Goal: Task Accomplishment & Management: Complete application form

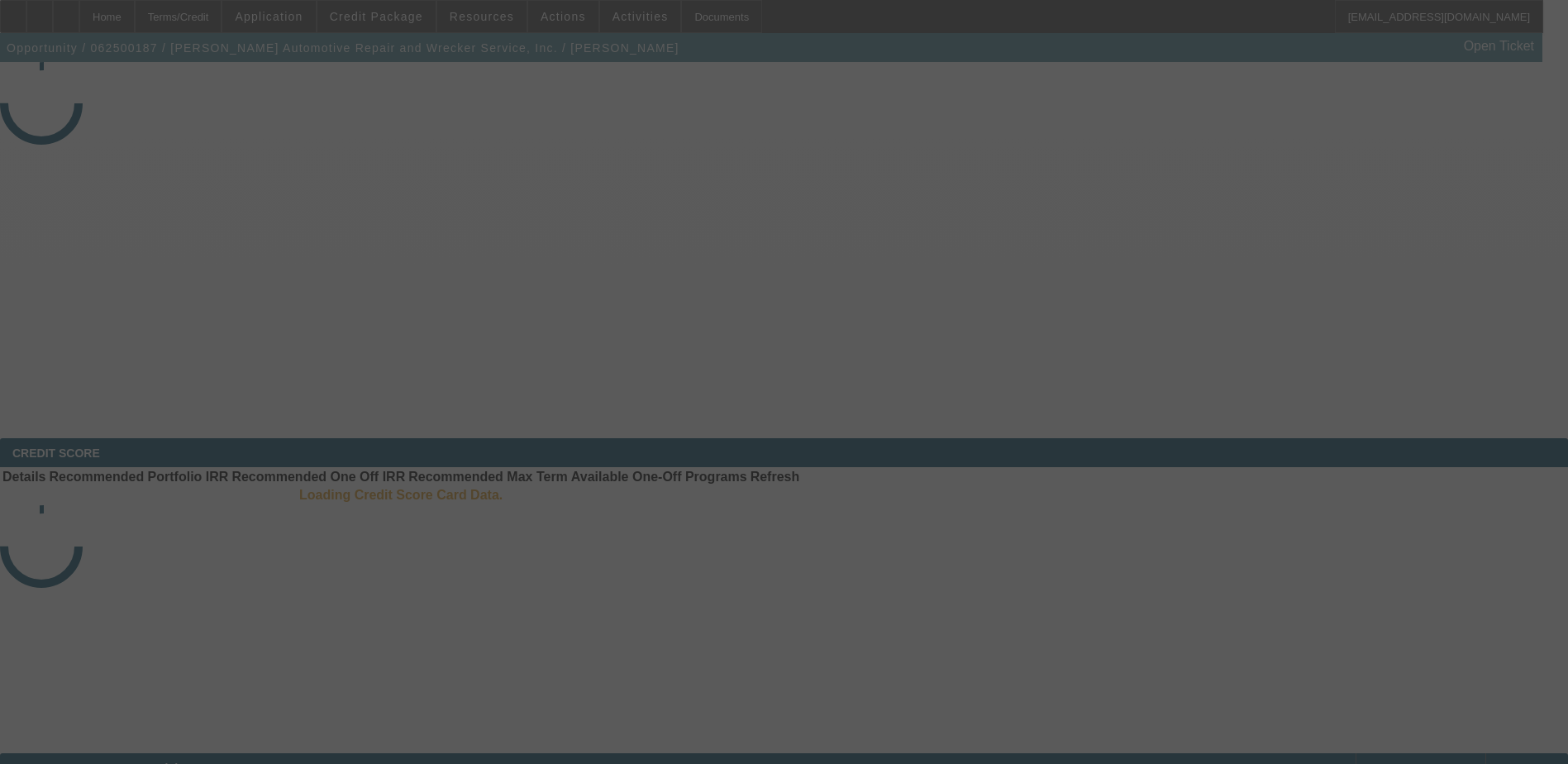
select select "4"
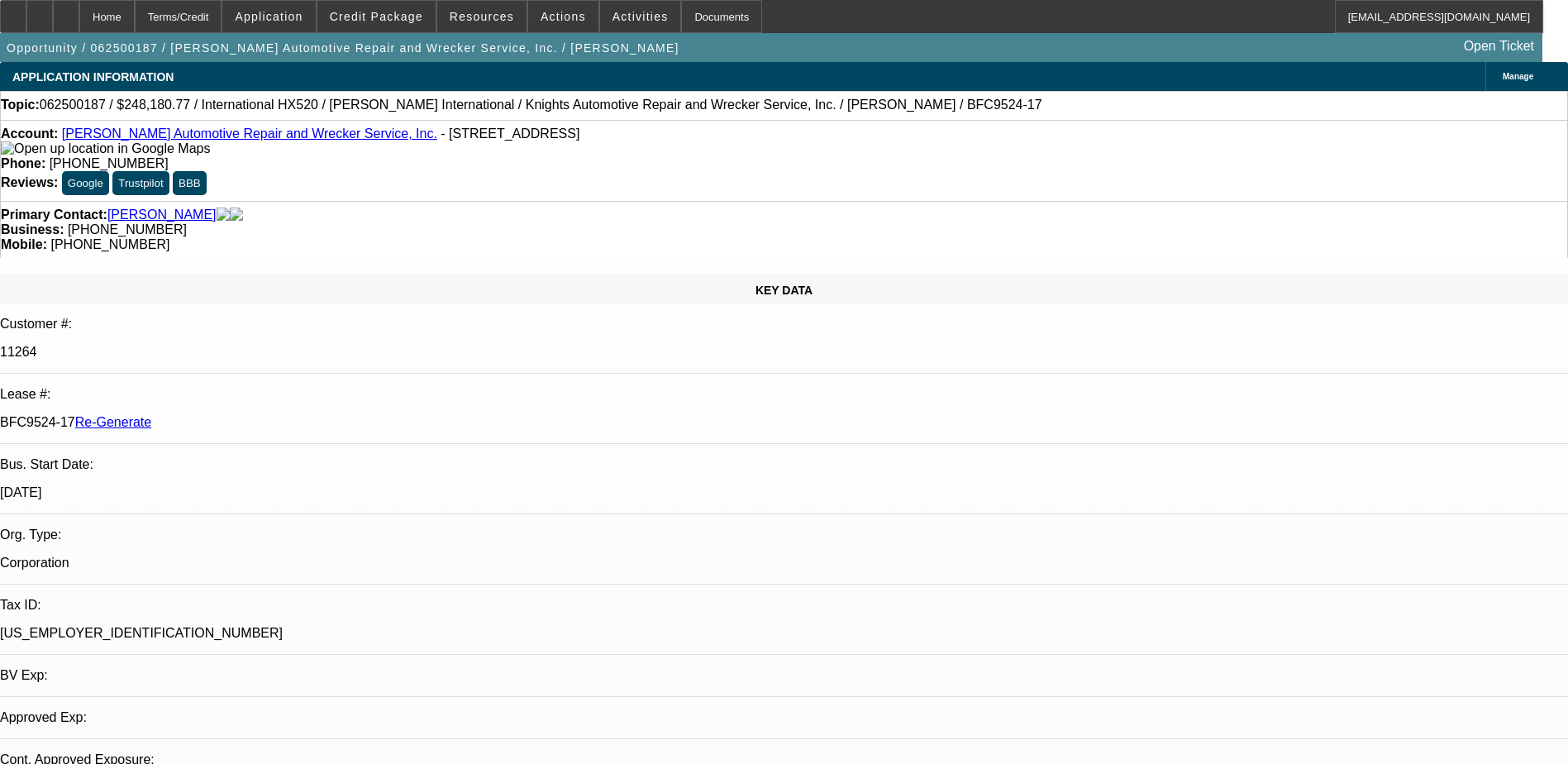
select select "0"
select select "1"
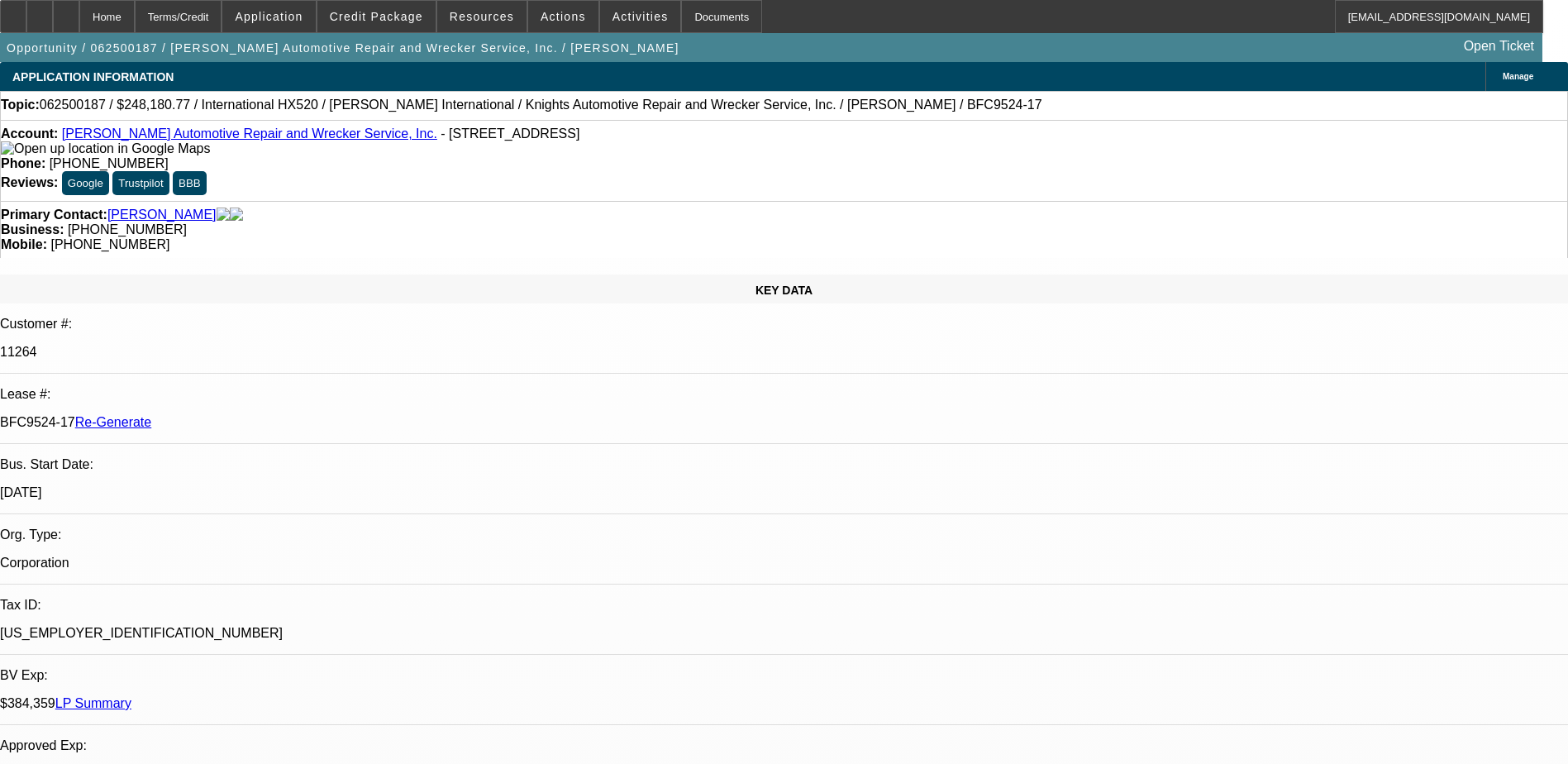
select select "6"
click at [681, 22] on div "Documents" at bounding box center [721, 16] width 81 height 33
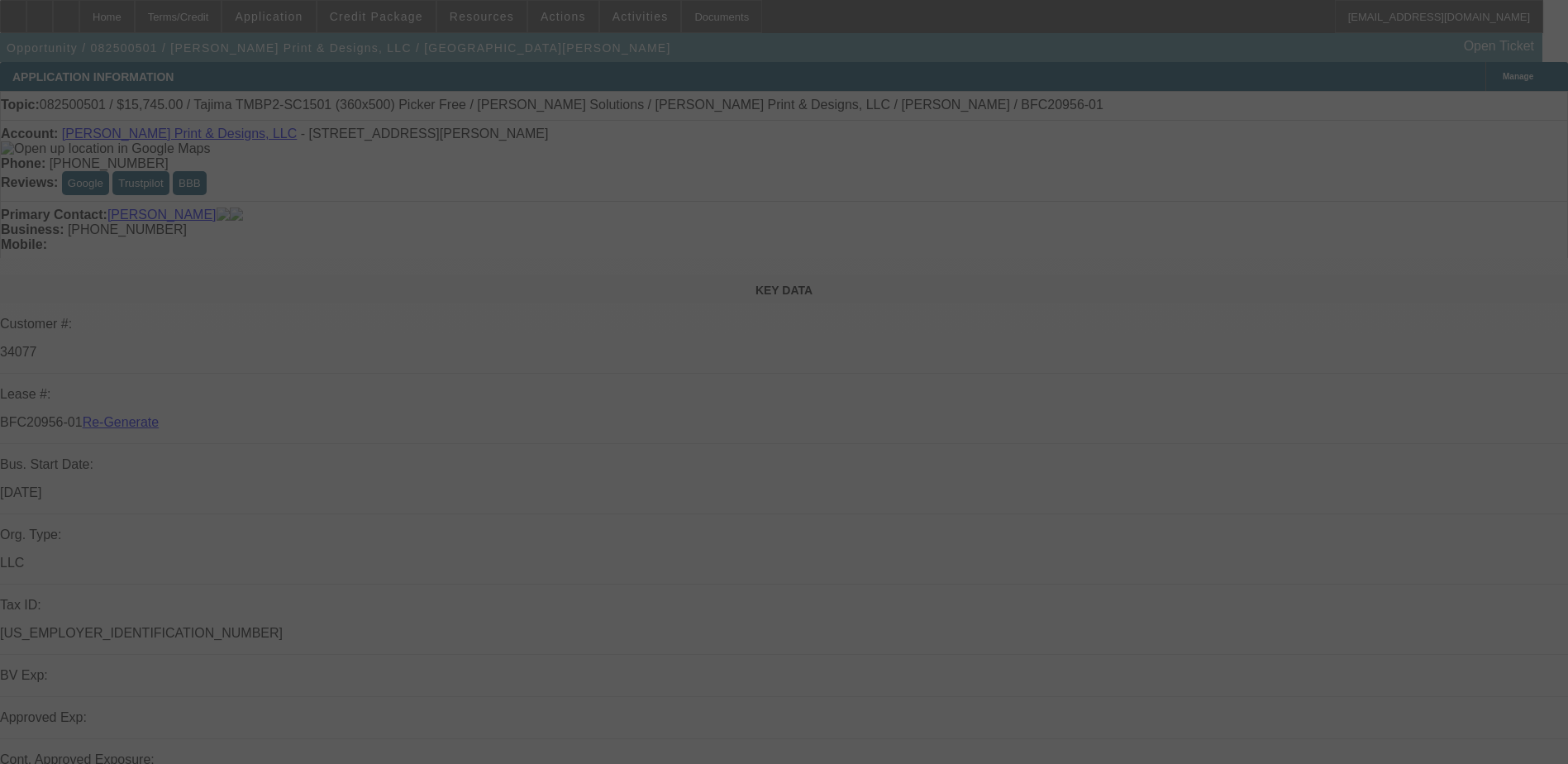
select select "3"
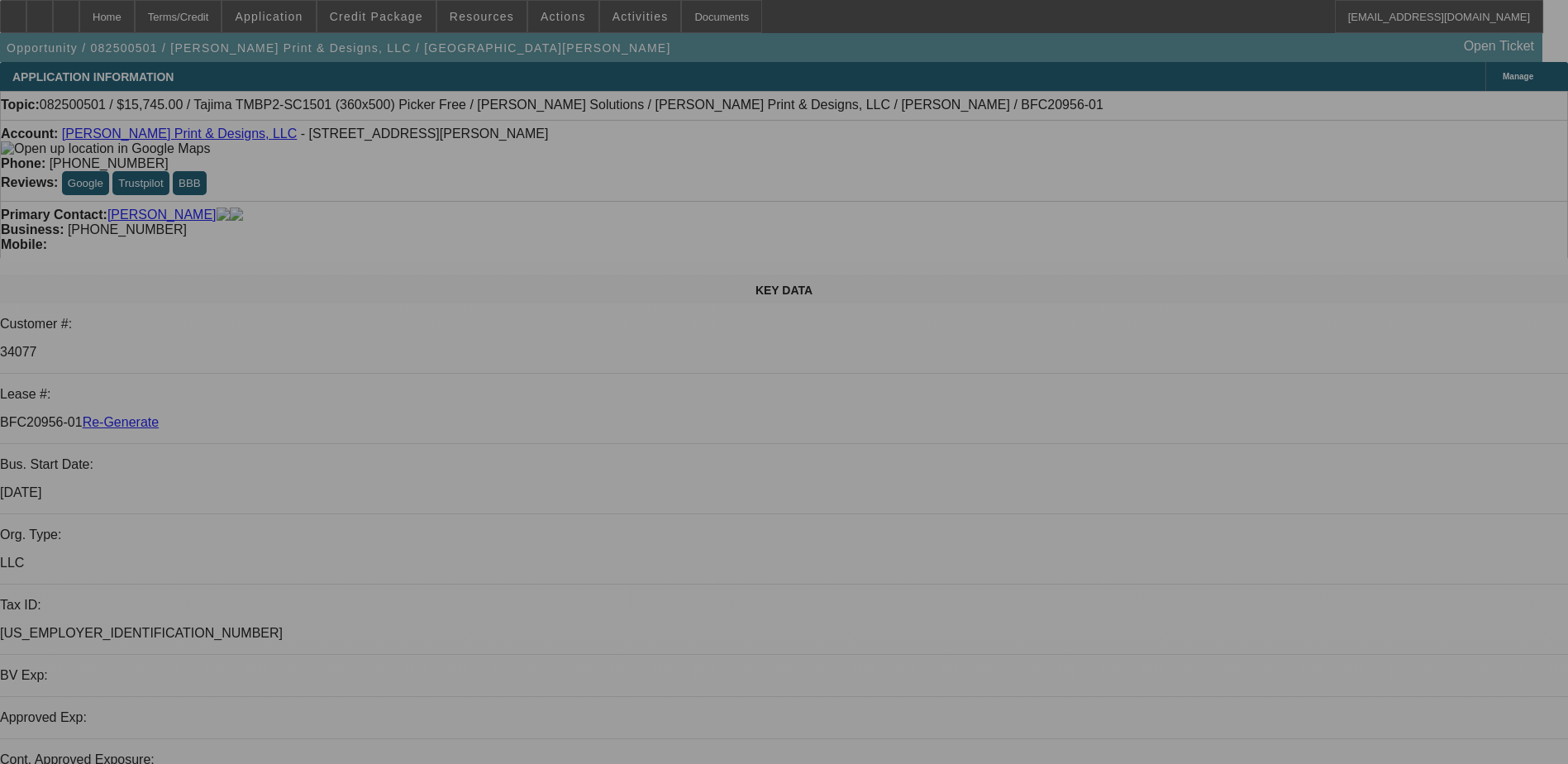
select select "0"
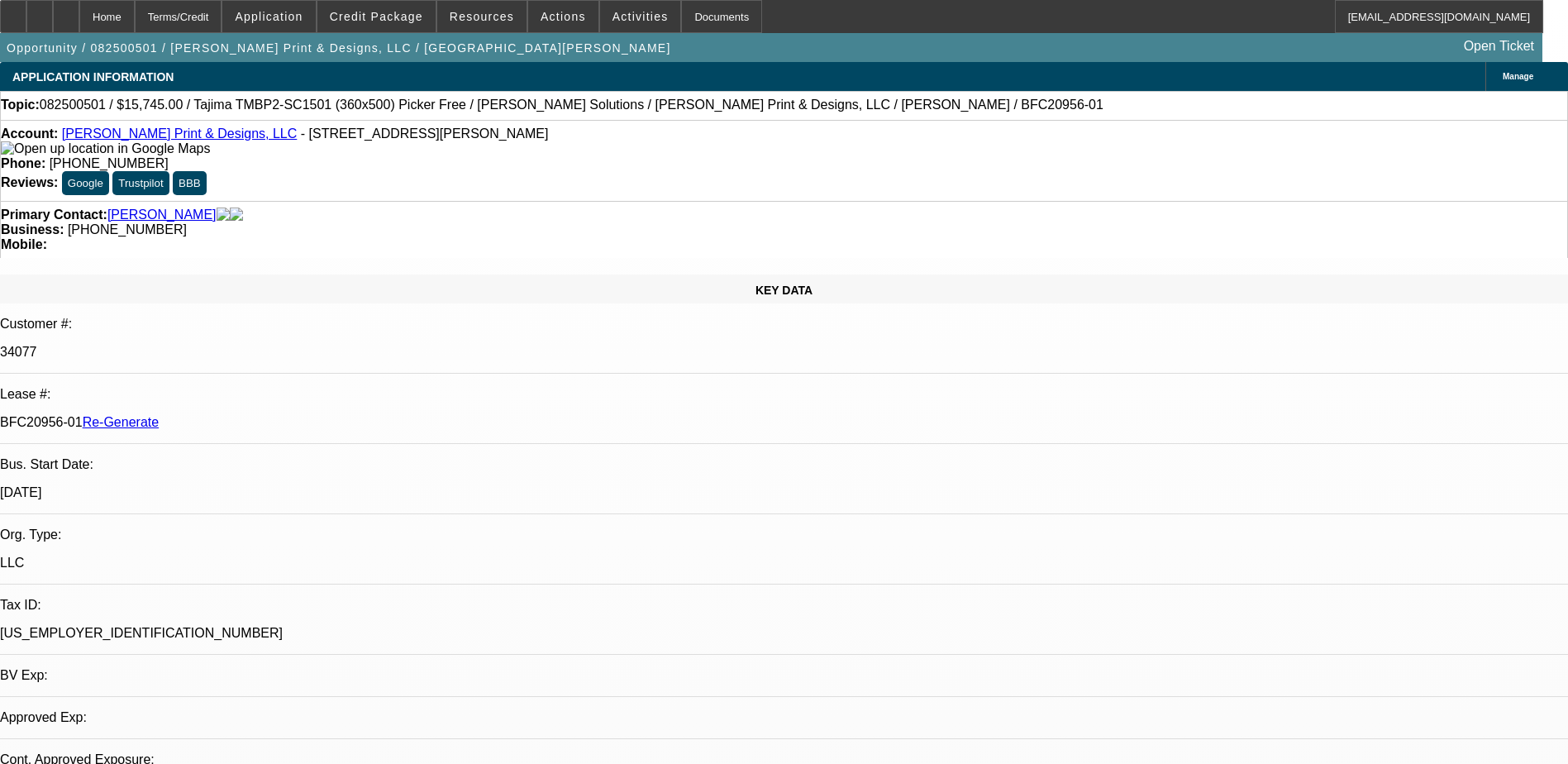
select select "2"
select select "0"
select select "1"
select select "2"
select select "6"
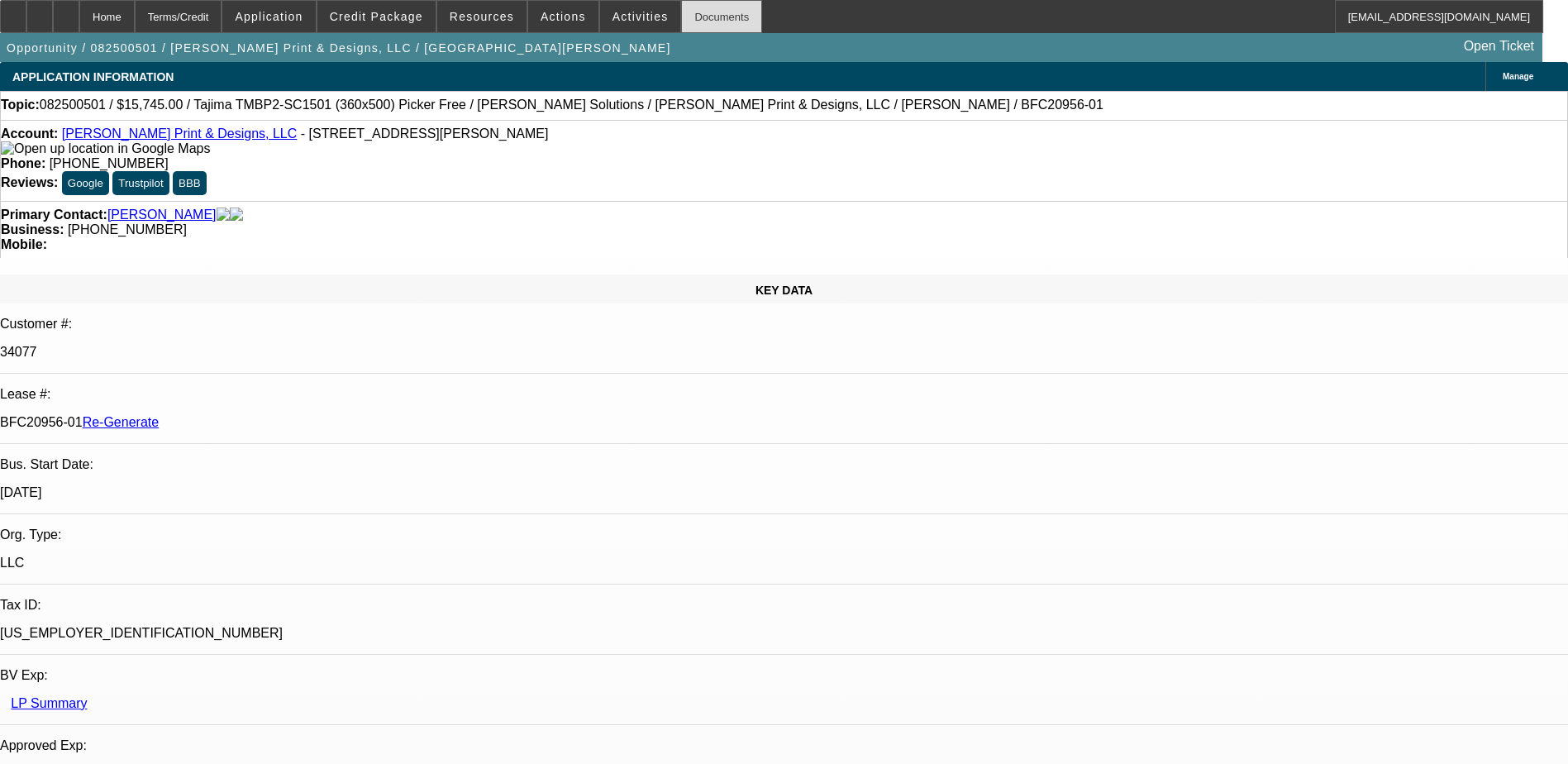
click at [681, 11] on div "Documents" at bounding box center [721, 16] width 81 height 33
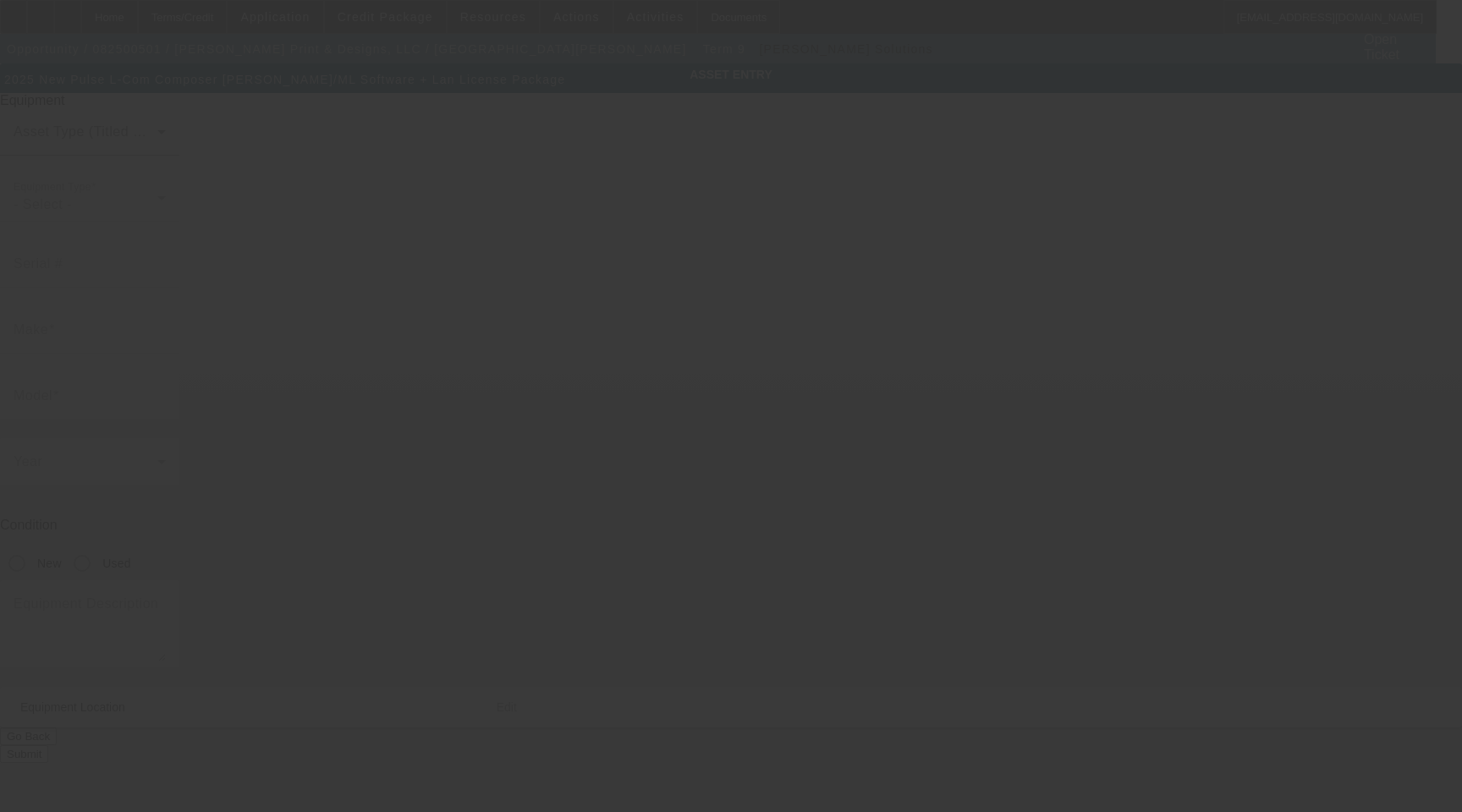
type input "Pulse"
type input "L-Com Composer Tajima DG/ML Software + Lan License Package"
radio input "true"
type textarea "with Dongle"
type input "501 Bailey St"
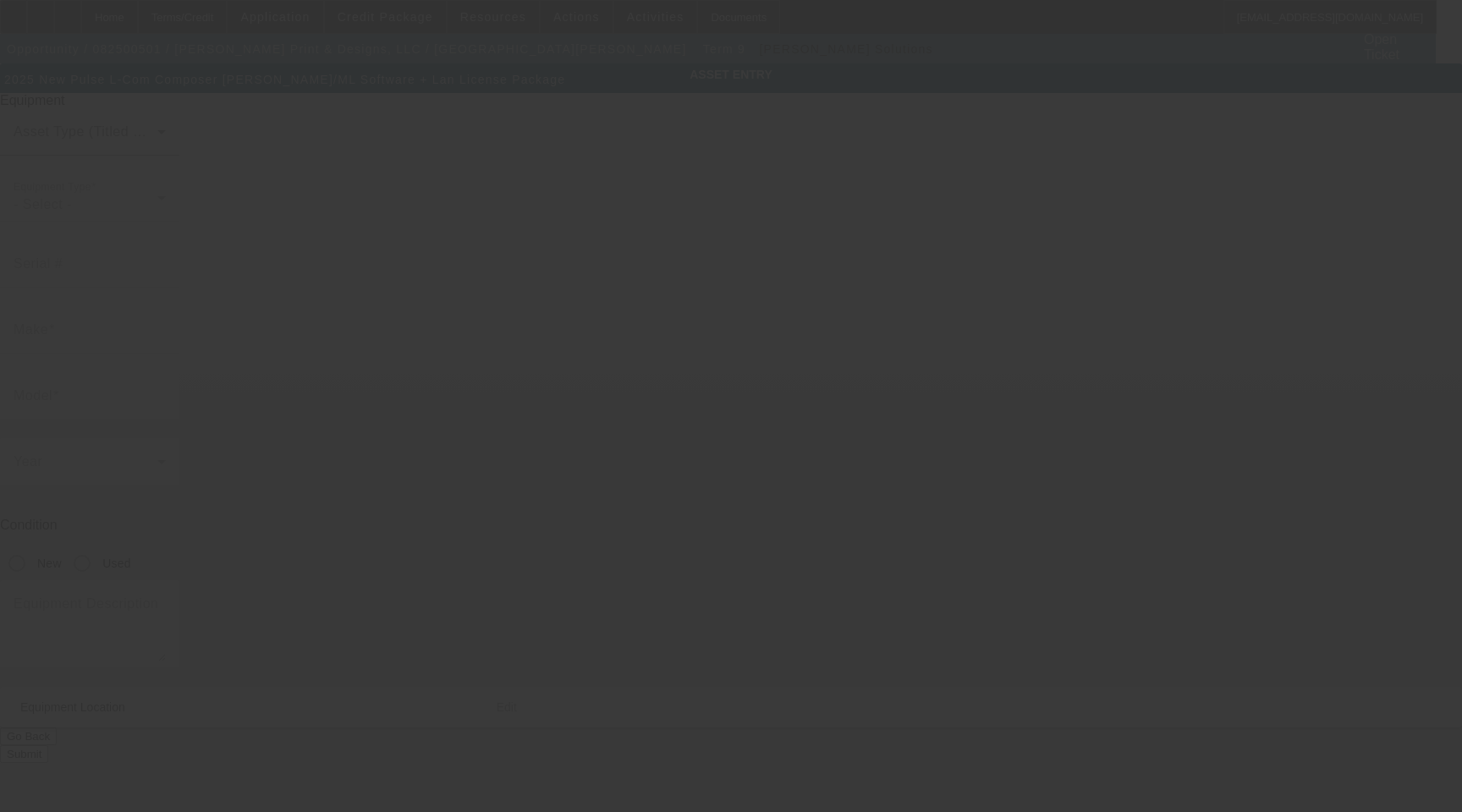
type input "Saginaw"
type input "76179"
type input "Tarrant"
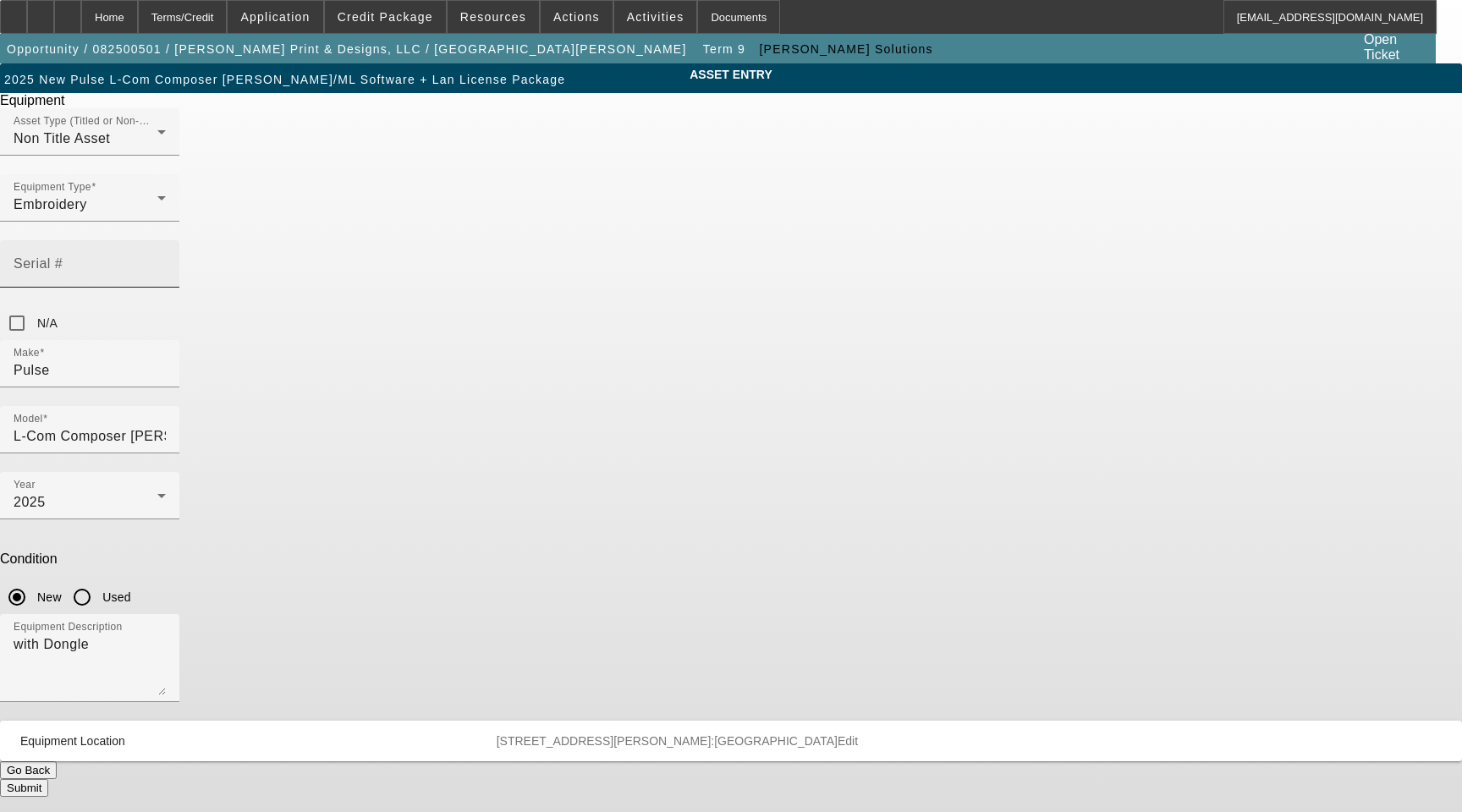
click at [166, 261] on input "Serial #" at bounding box center [90, 270] width 153 height 20
paste input "NG22251"
type input "NG22251"
click at [49, 779] on button "Submit" at bounding box center [24, 788] width 49 height 17
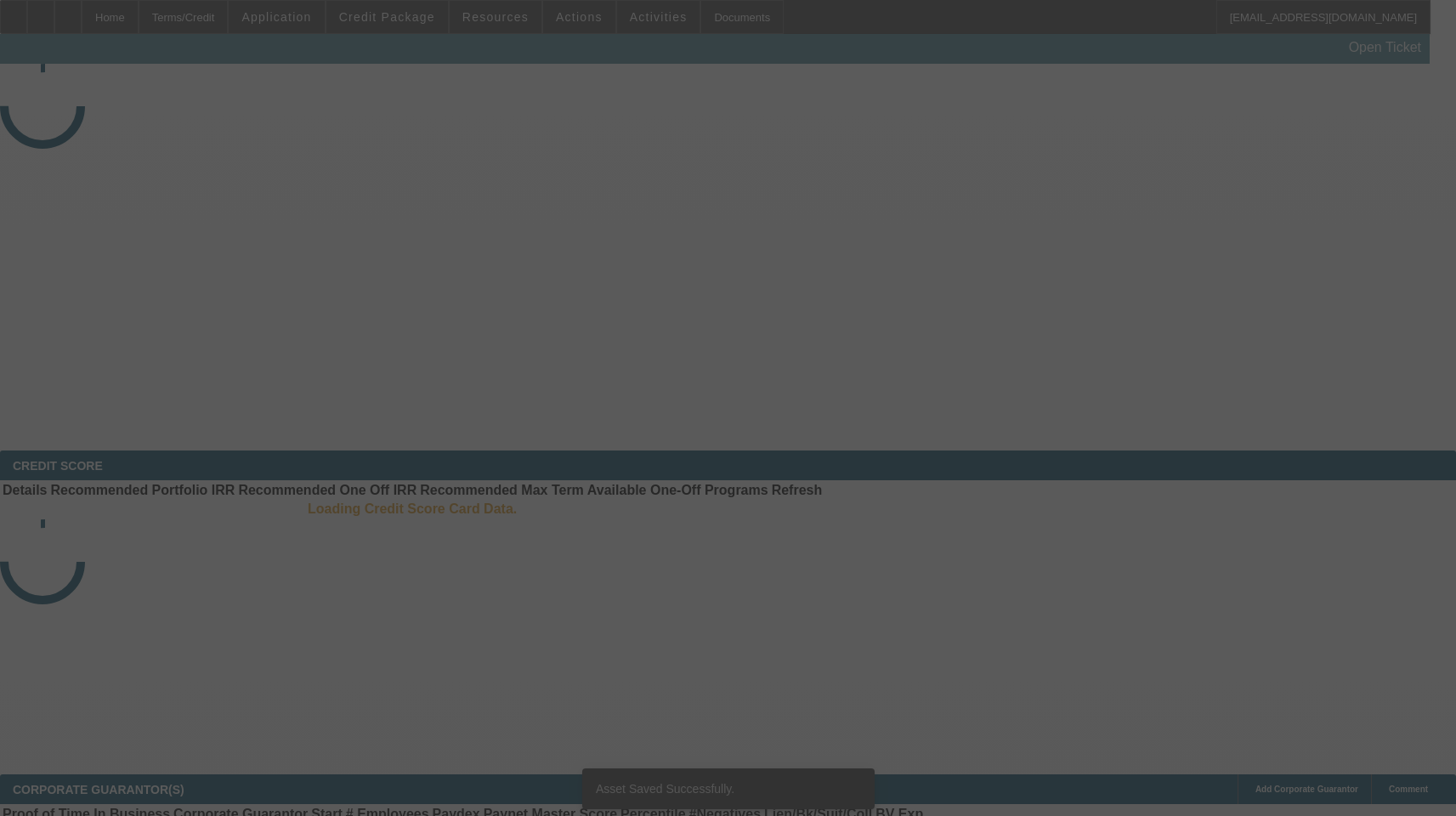
select select "3"
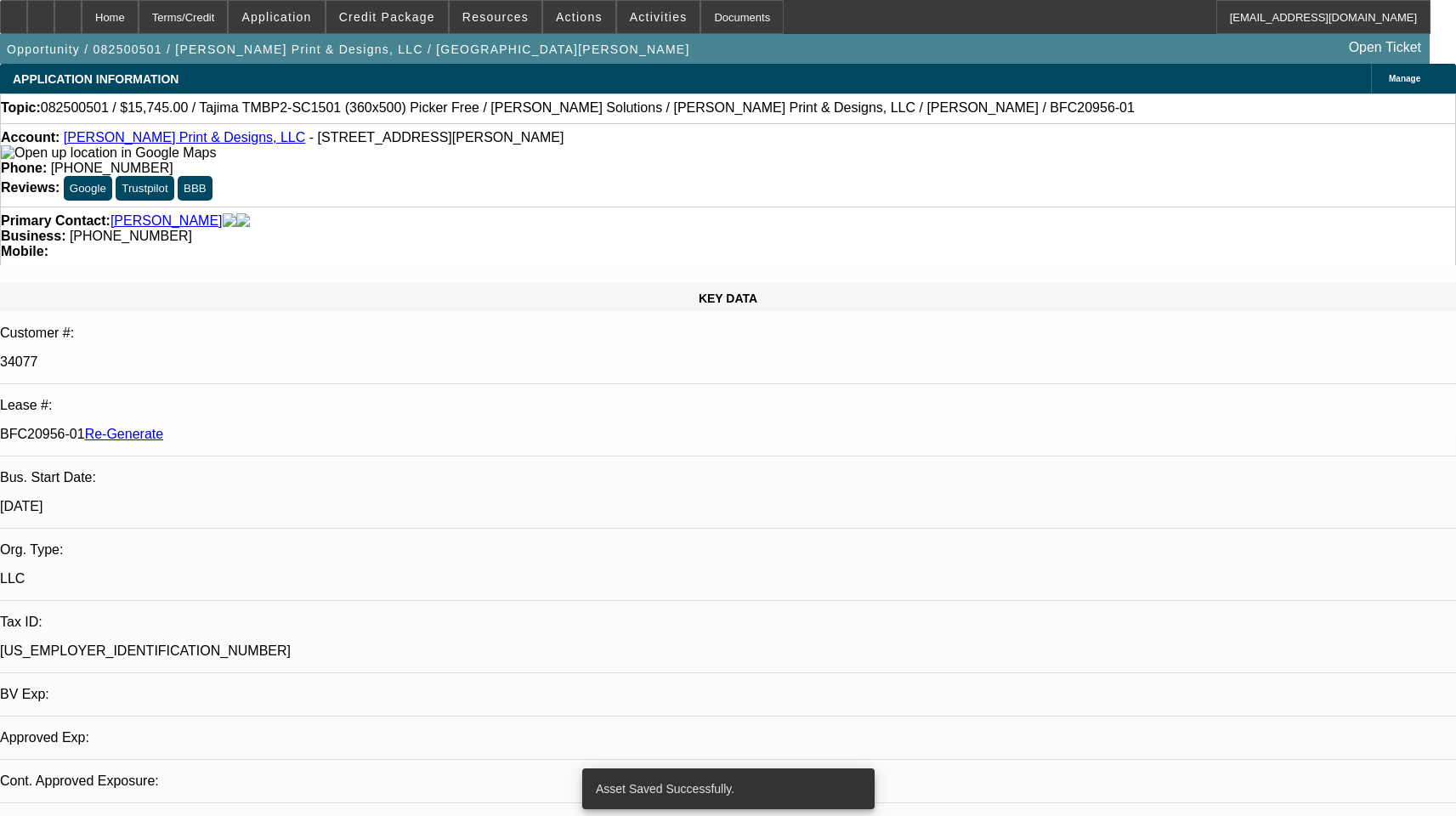
select select "0"
select select "2"
select select "0"
select select "1"
select select "2"
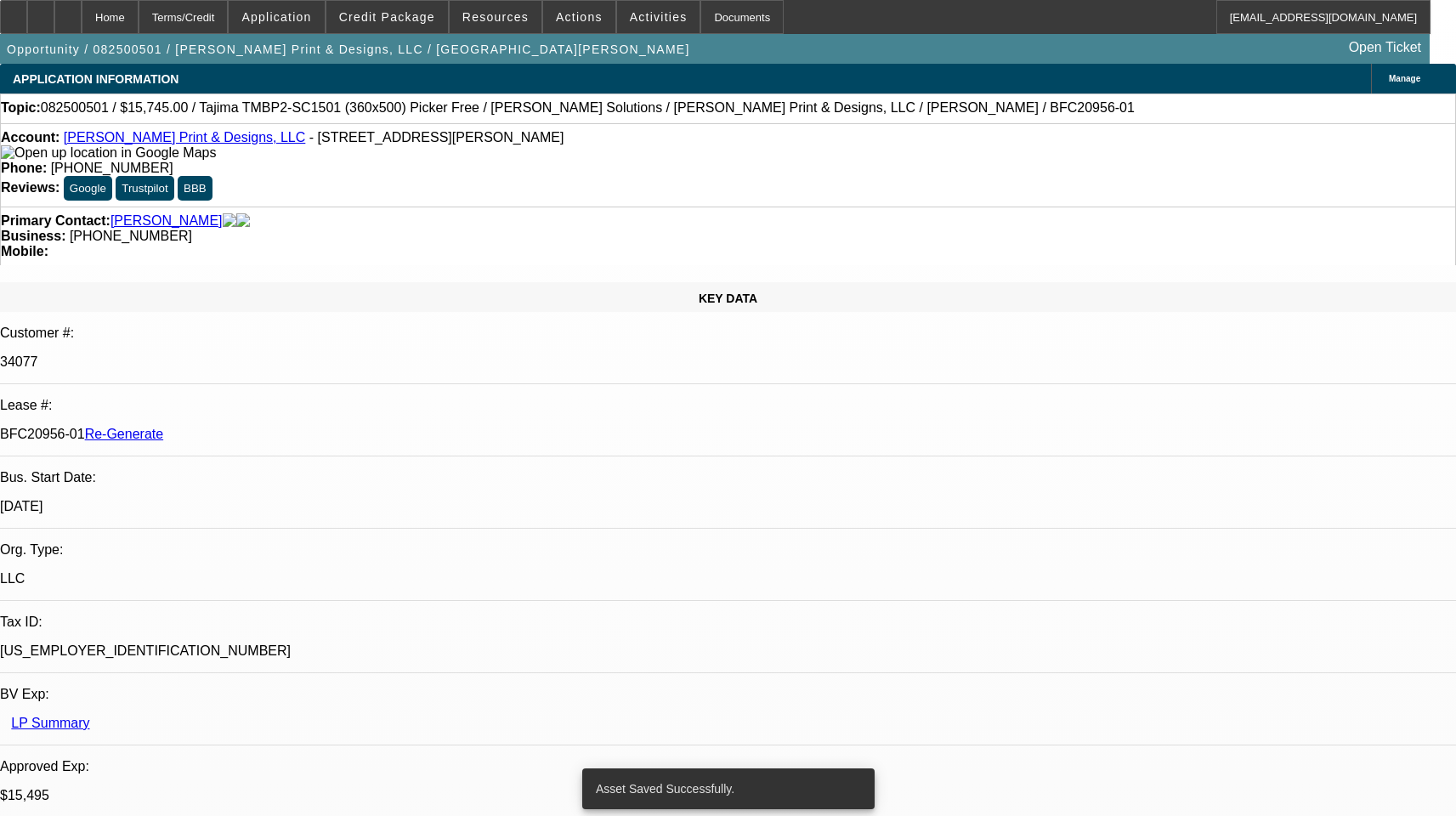
select select "6"
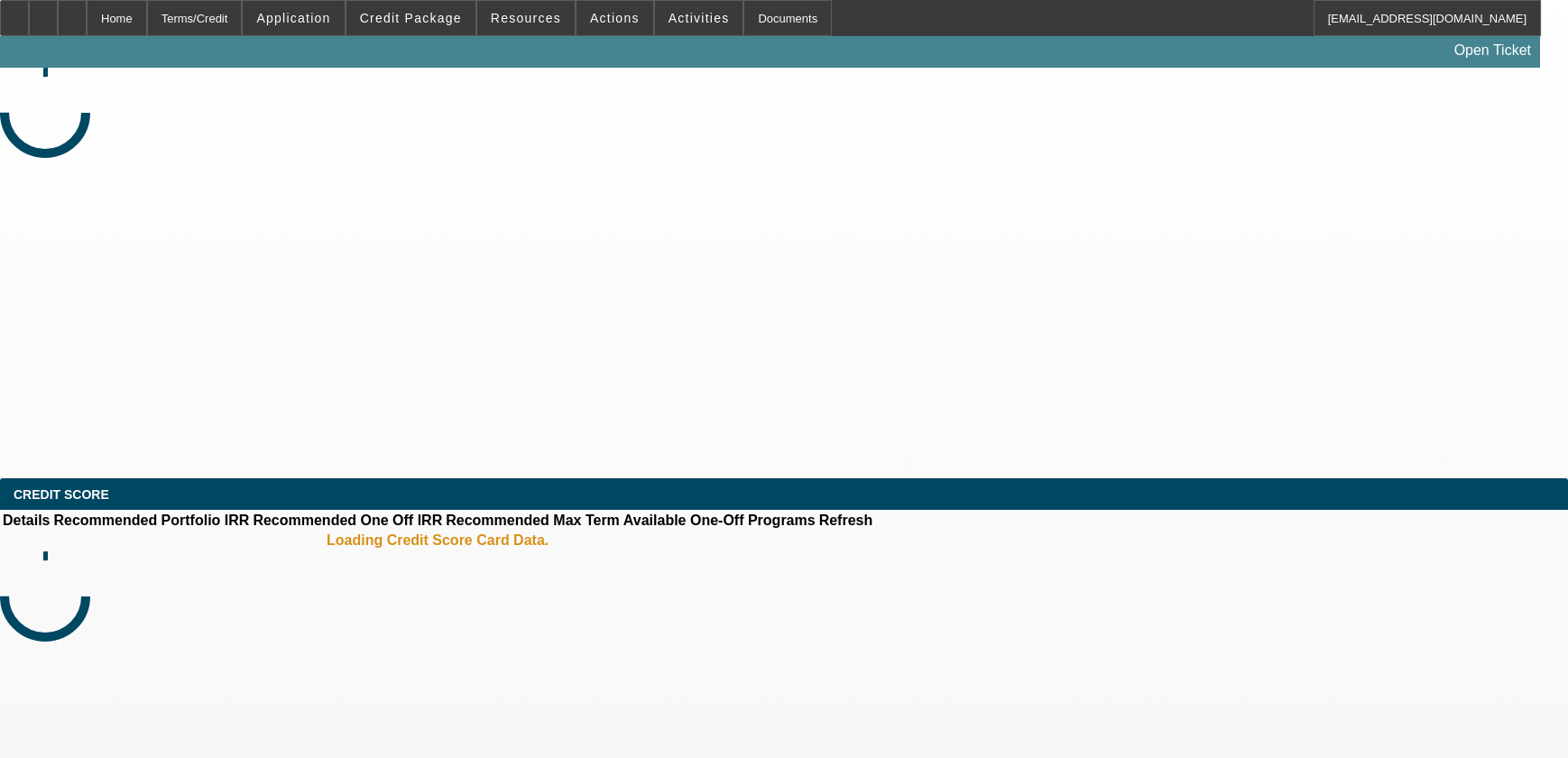
select select "3"
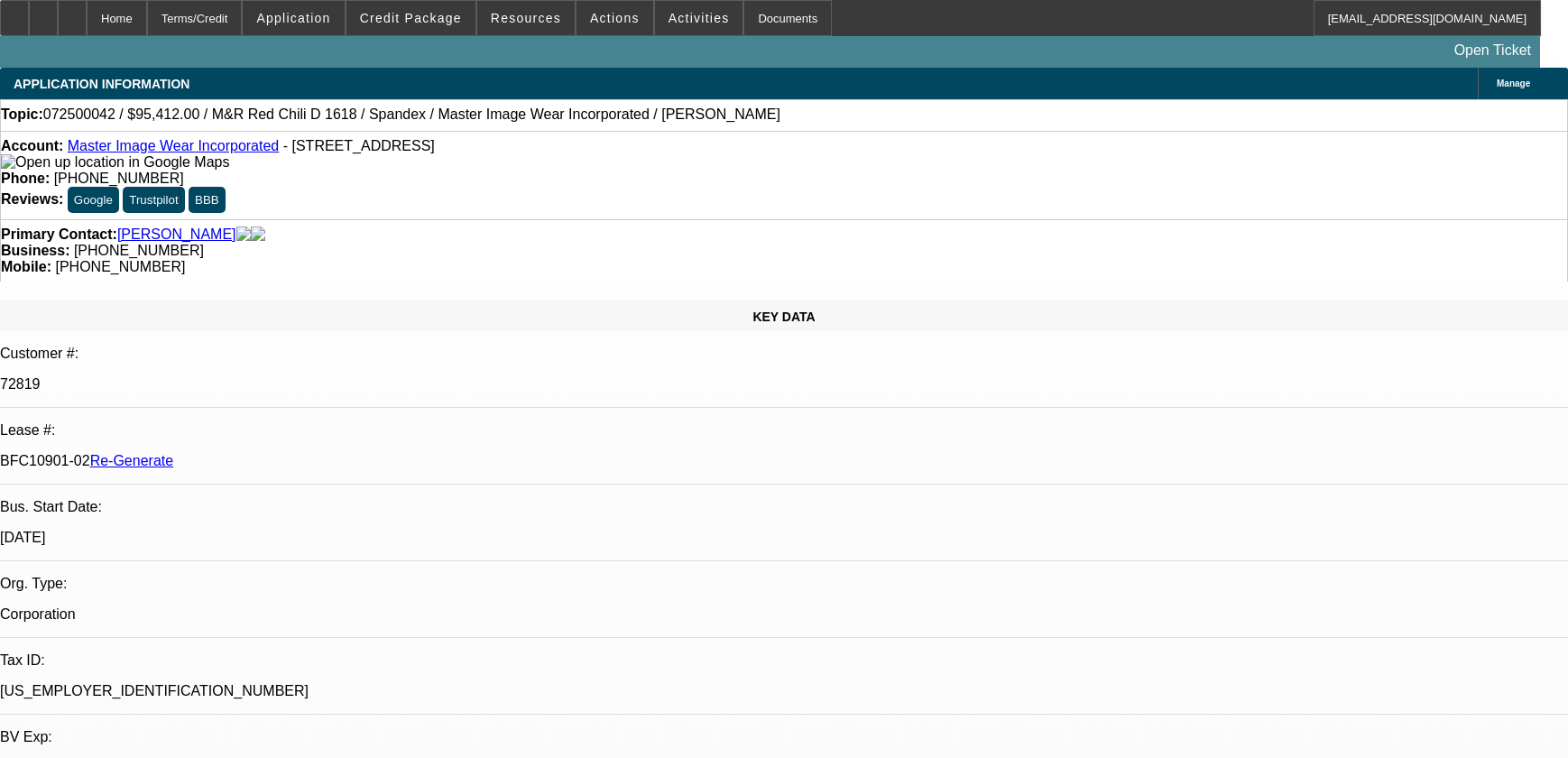
select select "0"
select select "0.1"
select select "4"
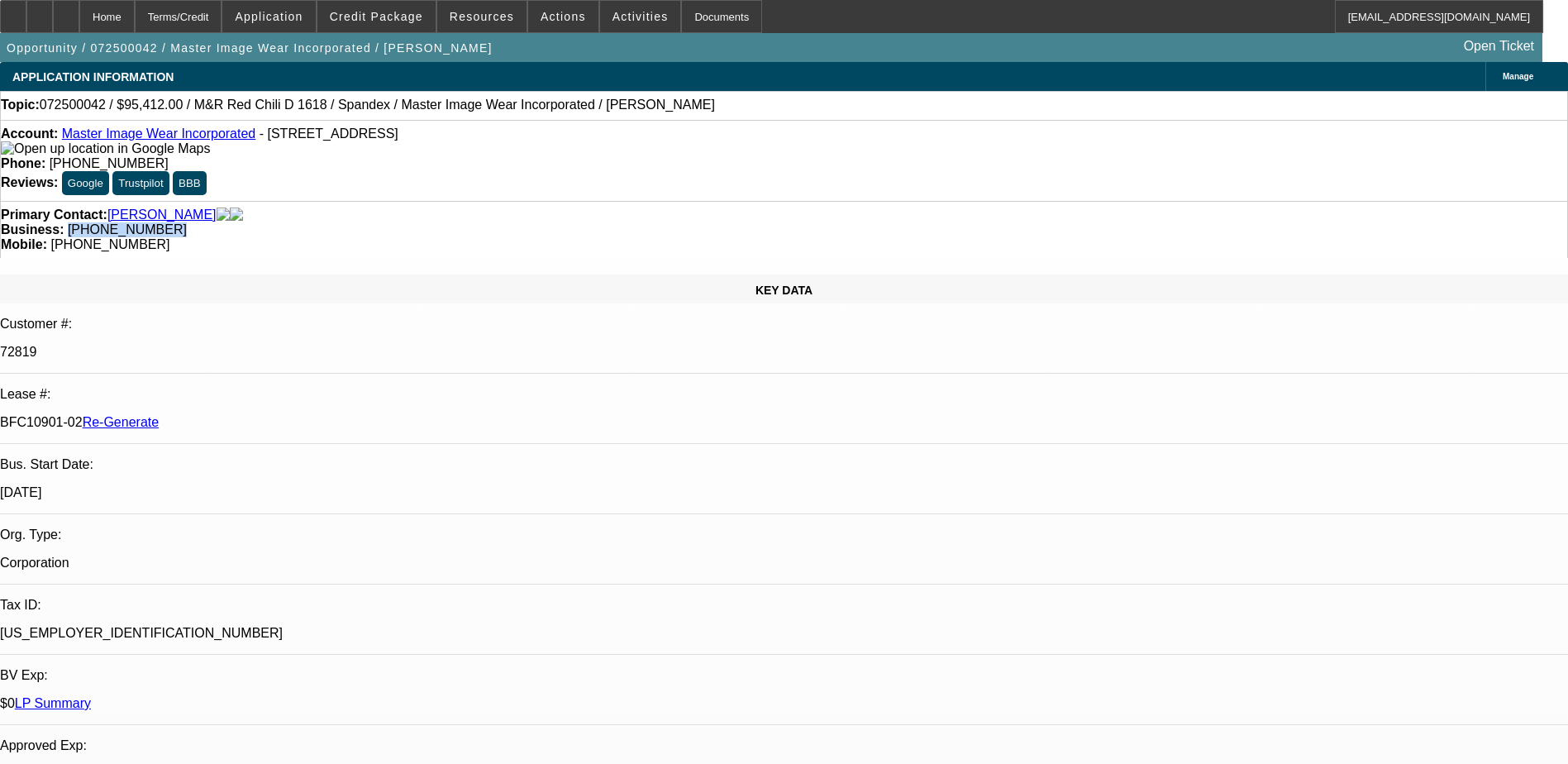
drag, startPoint x: 671, startPoint y: 189, endPoint x: 591, endPoint y: 196, distance: 80.3
click at [591, 201] on div "Primary Contact: Allende, Ricardo Business: (801) 392-4040 Mobile: (801) 309-59…" at bounding box center [784, 229] width 1568 height 57
copy span "(801) 392-4040"
